Goal: Find contact information: Find contact information

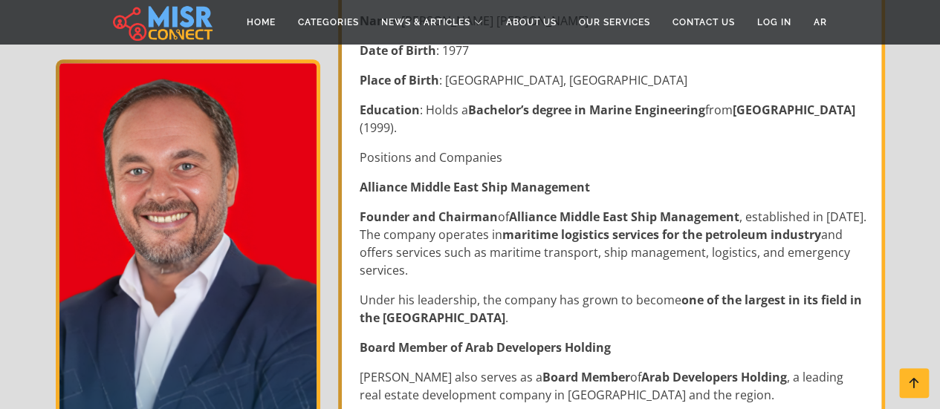
scroll to position [569, 0]
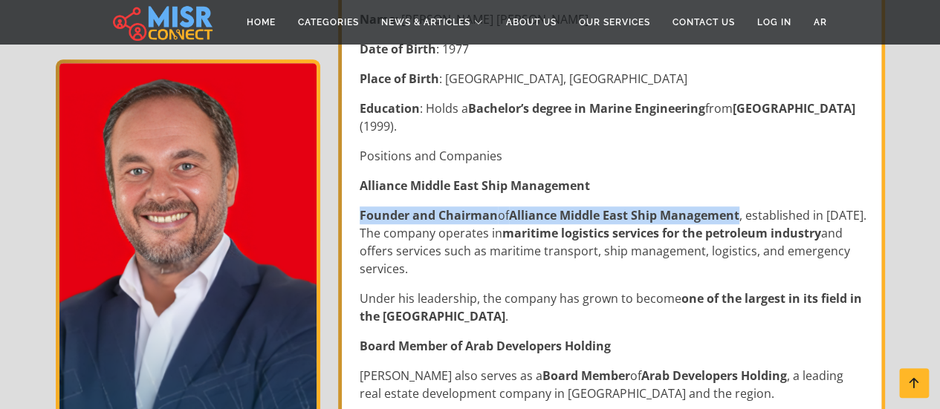
drag, startPoint x: 360, startPoint y: 169, endPoint x: 740, endPoint y: 176, distance: 380.4
click at [740, 207] on p "Founder and Chairman of Alliance Middle East Ship Management , established in 2…" at bounding box center [613, 242] width 507 height 71
copy p "Founder and Chairman of Alliance Middle East Ship Management"
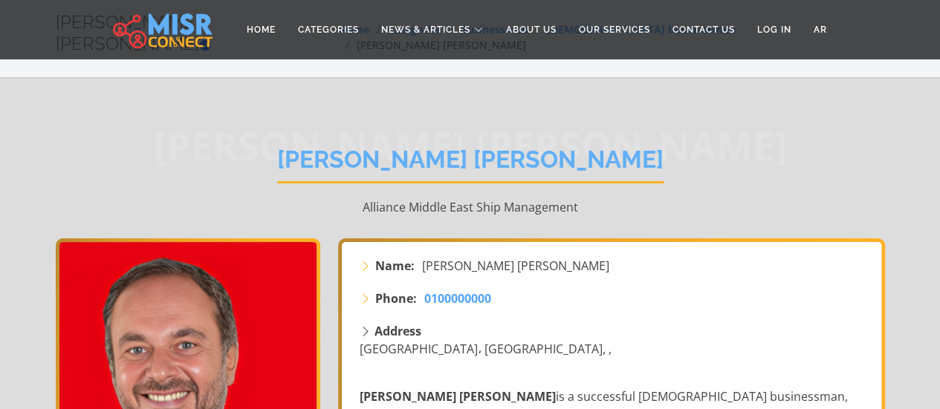
scroll to position [0, 0]
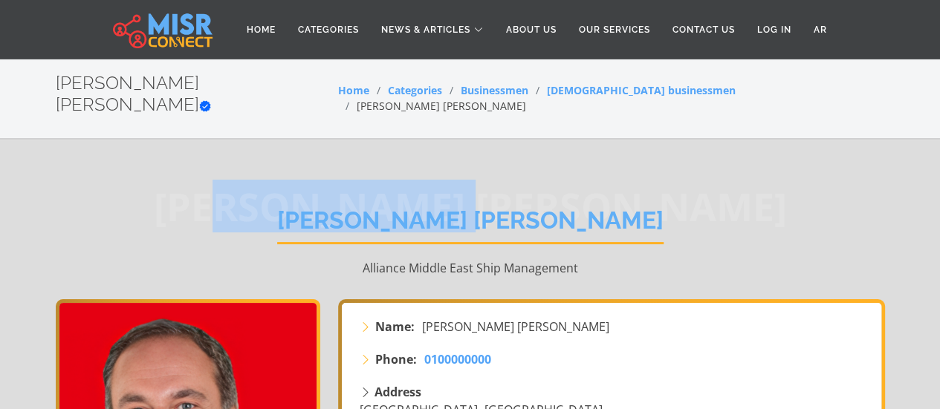
drag, startPoint x: 611, startPoint y: 198, endPoint x: 340, endPoint y: 210, distance: 270.7
click at [340, 207] on span "[PERSON_NAME] [PERSON_NAME]" at bounding box center [470, 207] width 829 height 0
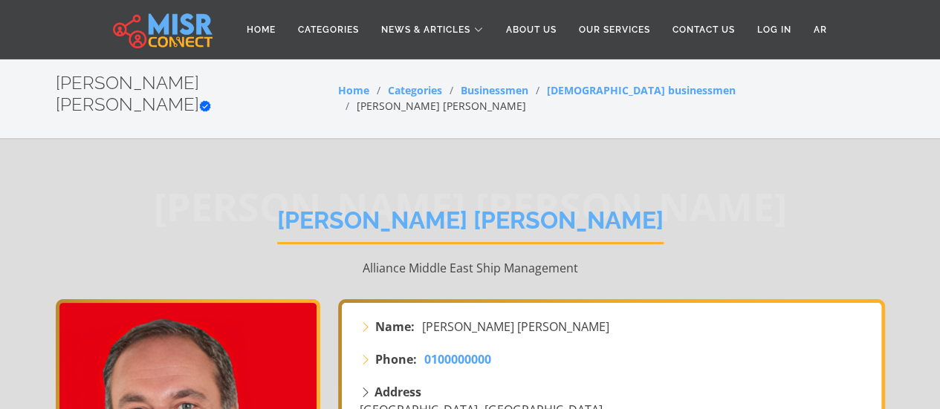
click at [397, 210] on h1 "[PERSON_NAME] [PERSON_NAME]" at bounding box center [470, 226] width 386 height 38
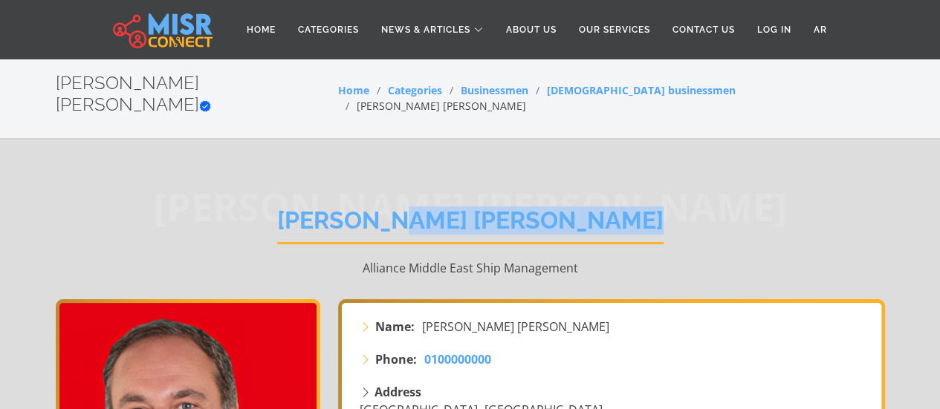
drag, startPoint x: 346, startPoint y: 200, endPoint x: 594, endPoint y: 198, distance: 248.1
click at [594, 207] on h1 "[PERSON_NAME] [PERSON_NAME]" at bounding box center [470, 226] width 386 height 38
copy h1 "[PERSON_NAME] [PERSON_NAME]"
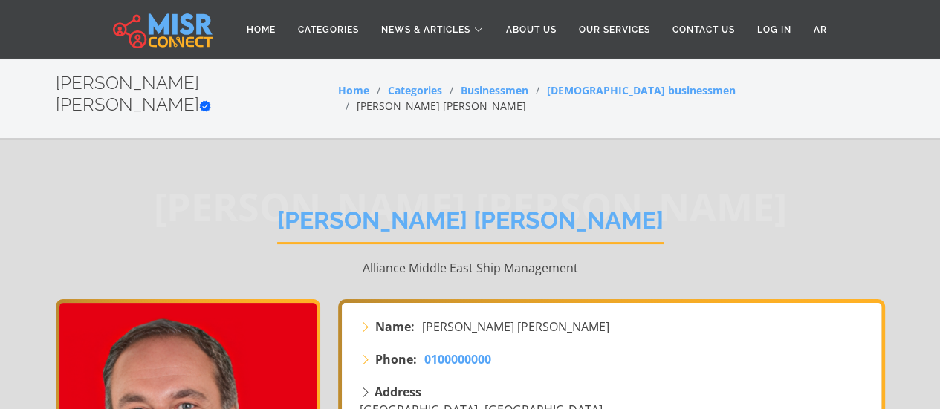
click at [566, 351] on li "Phone: 0100000000" at bounding box center [613, 360] width 507 height 18
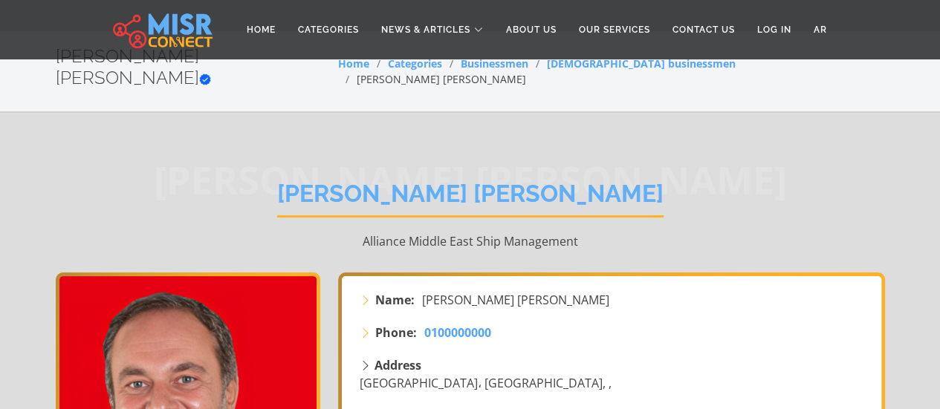
scroll to position [30, 0]
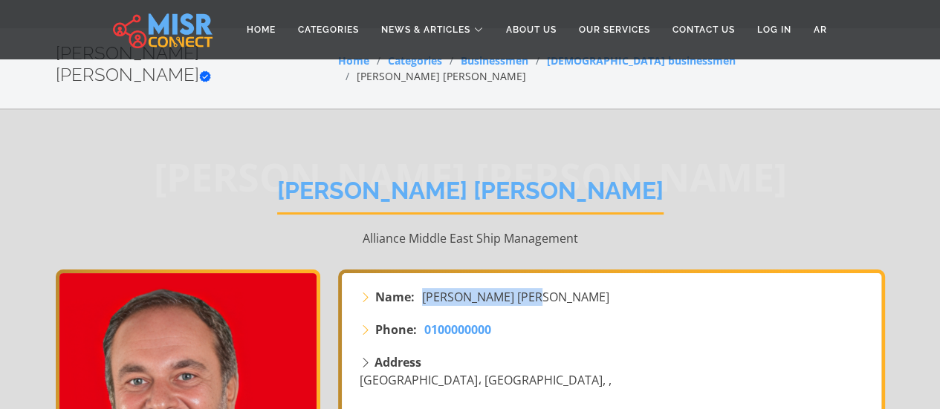
drag, startPoint x: 527, startPoint y: 275, endPoint x: 420, endPoint y: 276, distance: 107.7
click at [420, 288] on li "Name: Ahmed Tarek Khalil" at bounding box center [613, 297] width 507 height 18
copy span "[PERSON_NAME] [PERSON_NAME]"
